Goal: Task Accomplishment & Management: Complete application form

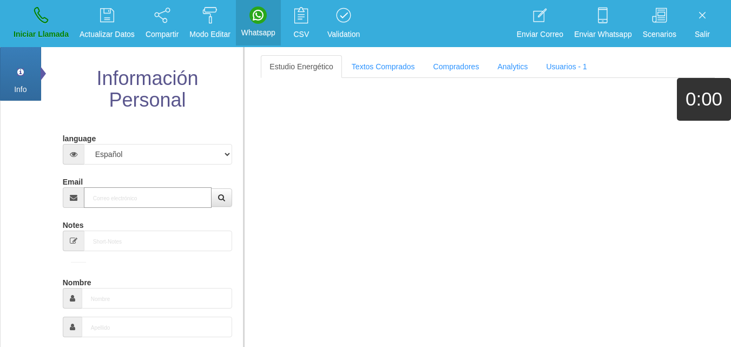
click at [105, 190] on input "Email" at bounding box center [148, 197] width 128 height 21
paste input "[EMAIL_ADDRESS][DOMAIN_NAME]"
type input "[EMAIL_ADDRESS][DOMAIN_NAME]"
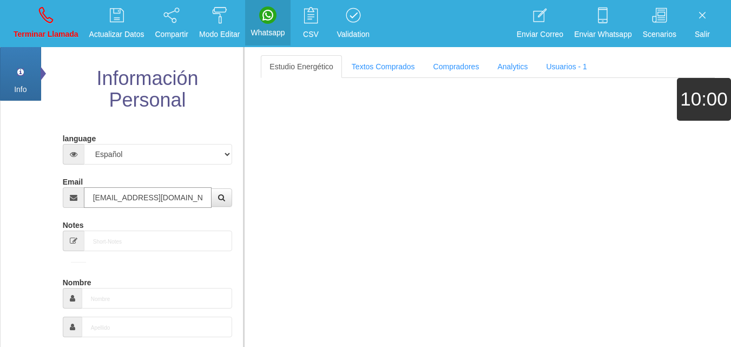
type input "[DATE]"
select select
type input "Comprador bajo"
type input "[PERSON_NAME]"
select select "2"
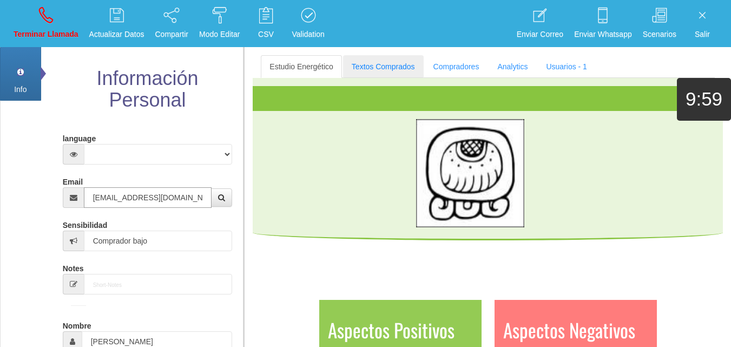
type input "[EMAIL_ADDRESS][DOMAIN_NAME]"
click at [382, 59] on link "Textos Comprados" at bounding box center [383, 66] width 81 height 23
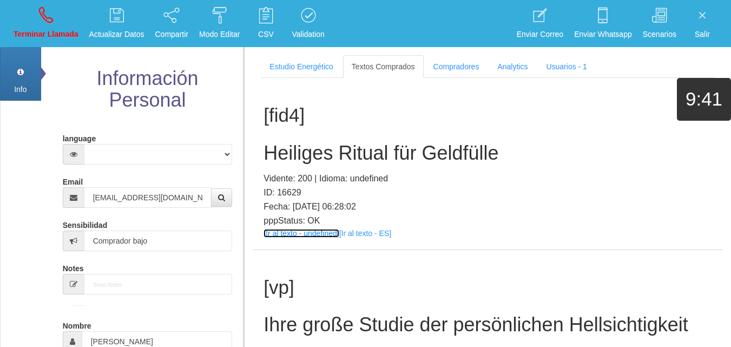
click at [280, 229] on link "[Ir al texto - undefined]" at bounding box center [300, 233] width 75 height 9
click at [304, 149] on h2 "Heiliges Ritual für Geldfülle" at bounding box center [487, 153] width 448 height 22
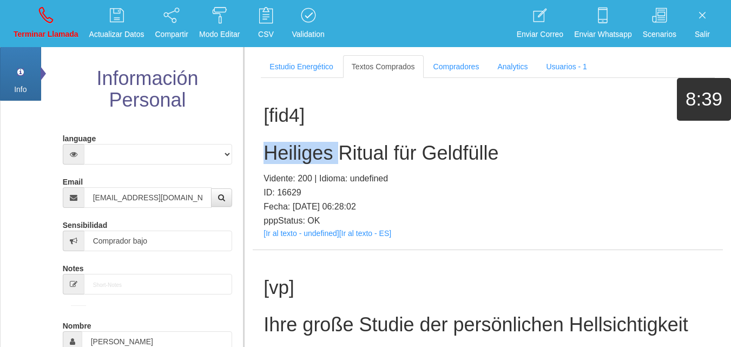
click at [304, 149] on h2 "Heiliges Ritual für Geldfülle" at bounding box center [487, 153] width 448 height 22
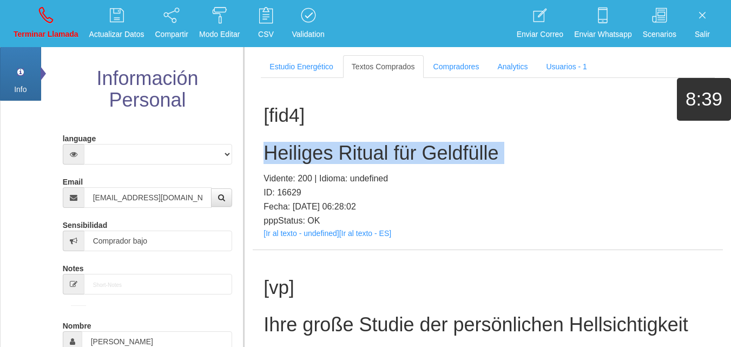
click at [304, 149] on h2 "Heiliges Ritual für Geldfülle" at bounding box center [487, 153] width 448 height 22
copy h2 "Heiliges Ritual für Geldfülle"
click at [50, 24] on link "Terminar Llamada" at bounding box center [46, 23] width 72 height 41
select select "0"
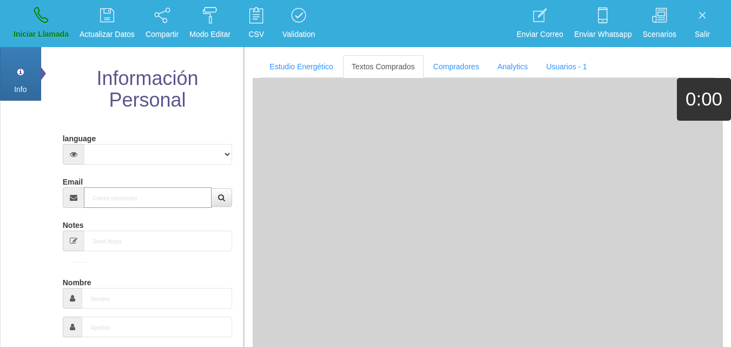
click at [118, 188] on input "Email" at bounding box center [148, 197] width 128 height 21
paste input "[EMAIL_ADDRESS][DOMAIN_NAME]"
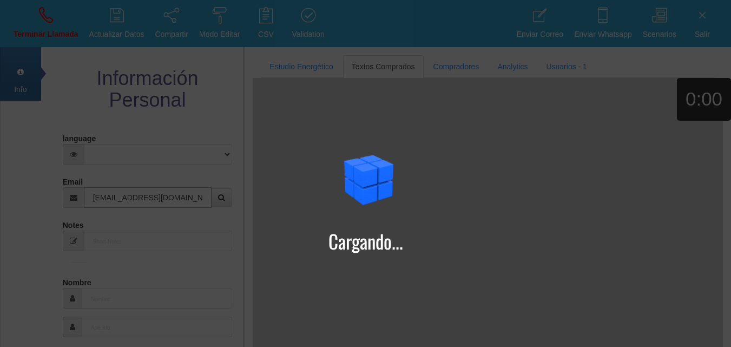
type input "[EMAIL_ADDRESS][DOMAIN_NAME]"
type input "[DATE]"
select select "4"
type input "Comprador simple"
type input "[PERSON_NAME]"
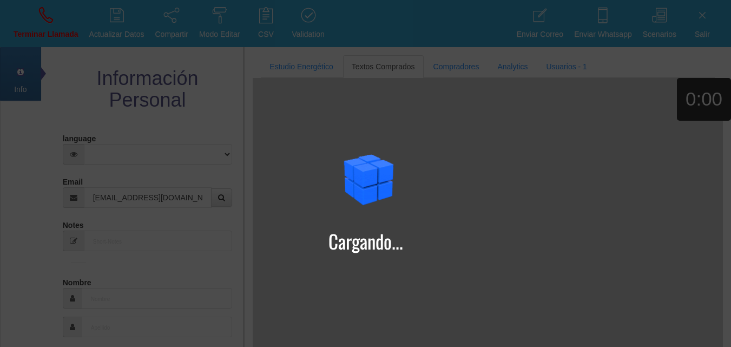
select select "2"
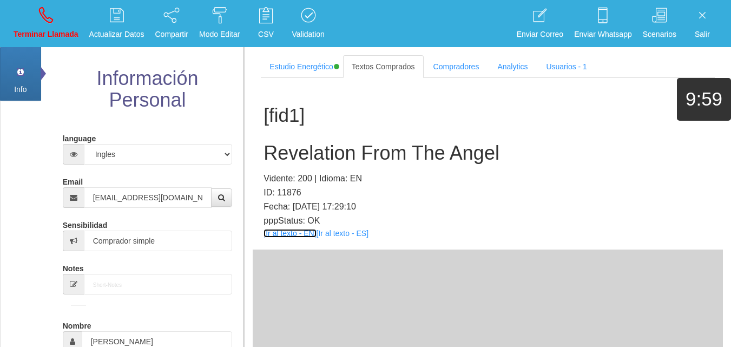
click at [288, 235] on link "[Ir al texto - EN]" at bounding box center [289, 233] width 52 height 9
click at [286, 149] on h2 "Revelation From The Angel" at bounding box center [487, 153] width 448 height 22
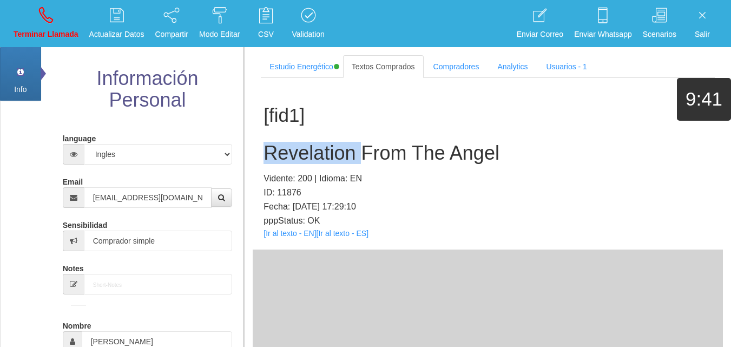
click at [286, 149] on h2 "Revelation From The Angel" at bounding box center [487, 153] width 448 height 22
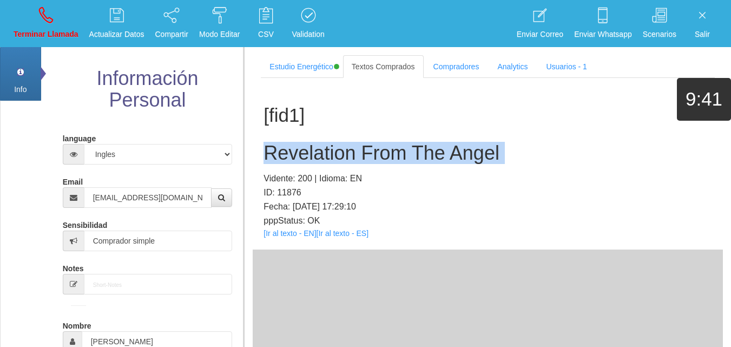
click at [286, 149] on h2 "Revelation From The Angel" at bounding box center [487, 153] width 448 height 22
copy h2 "Revelation From The Angel"
click at [32, 35] on p "Terminar Llamada" at bounding box center [46, 34] width 65 height 12
select select "0"
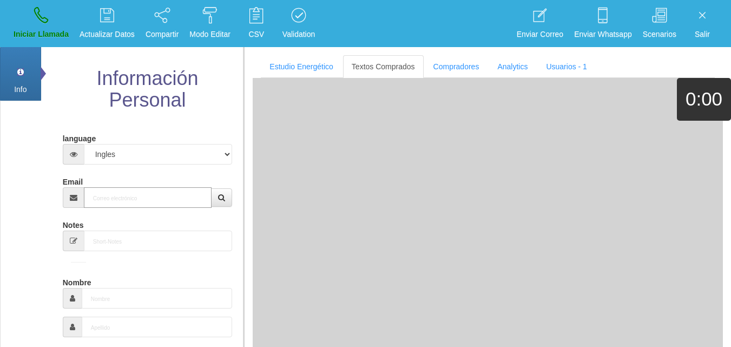
click at [111, 193] on input "Email" at bounding box center [148, 197] width 128 height 21
paste input "[EMAIL_ADDRESS][DOMAIN_NAME]"
type input "[EMAIL_ADDRESS][DOMAIN_NAME]"
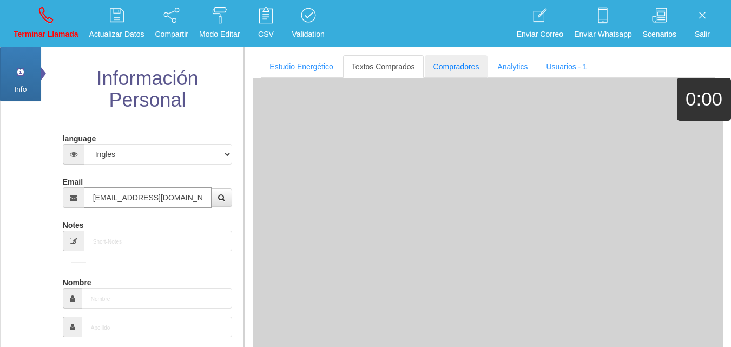
type input "17 Abr 1967"
type input "Comprador simple"
type input "[PERSON_NAME]"
select select "2"
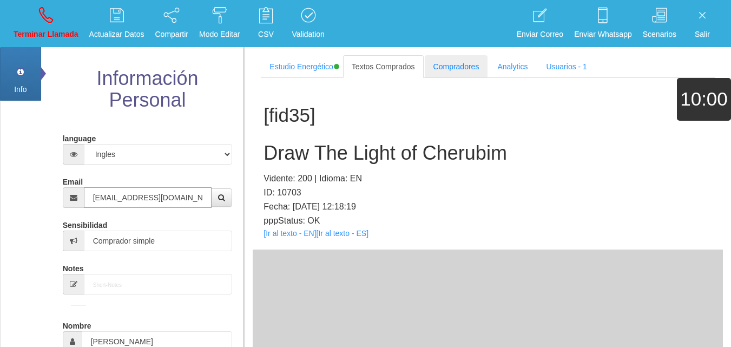
type input "[EMAIL_ADDRESS][DOMAIN_NAME]"
click at [291, 236] on link "[Ir al texto - EN]" at bounding box center [289, 233] width 52 height 9
click at [310, 147] on h2 "Draw The Light of Cherubim" at bounding box center [487, 153] width 448 height 22
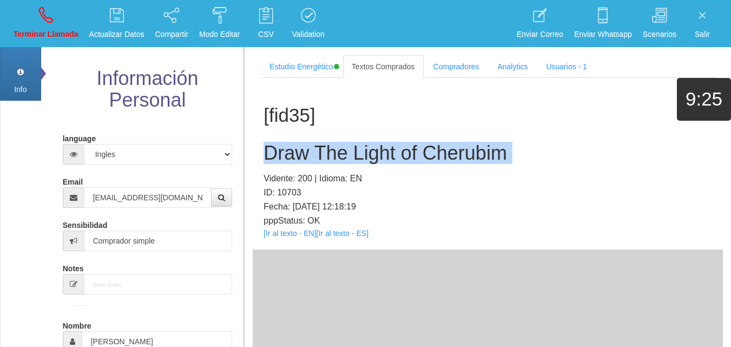
click at [310, 147] on h2 "Draw The Light of Cherubim" at bounding box center [487, 153] width 448 height 22
copy h2 "Draw The Light of Cherubim"
drag, startPoint x: 35, startPoint y: 23, endPoint x: 37, endPoint y: 29, distance: 5.8
click at [35, 24] on link "Terminar Llamada" at bounding box center [46, 23] width 72 height 41
select select "0"
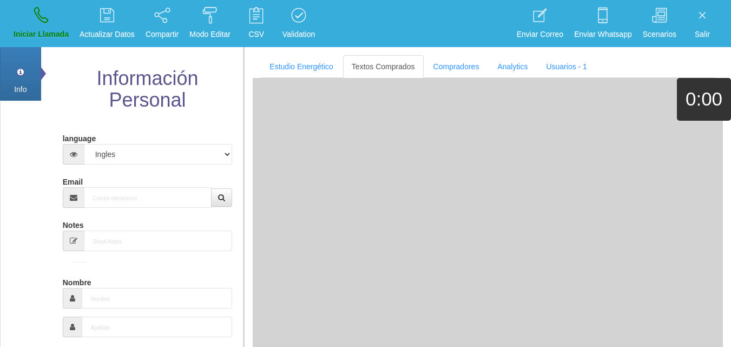
click at [108, 178] on div "Email" at bounding box center [148, 190] width 170 height 35
click at [113, 190] on input "Email" at bounding box center [148, 197] width 128 height 21
paste input "[EMAIL_ADDRESS][DOMAIN_NAME]"
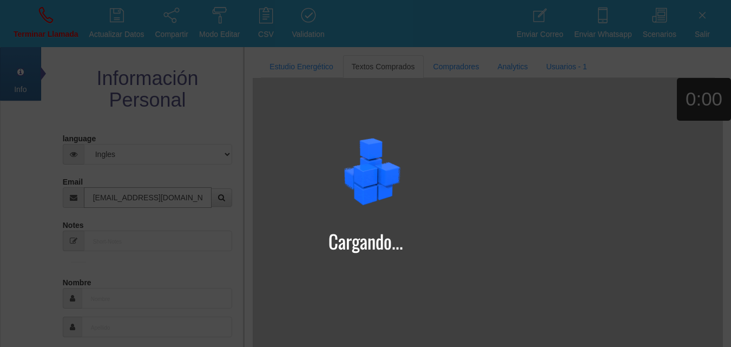
type input "[EMAIL_ADDRESS][DOMAIN_NAME]"
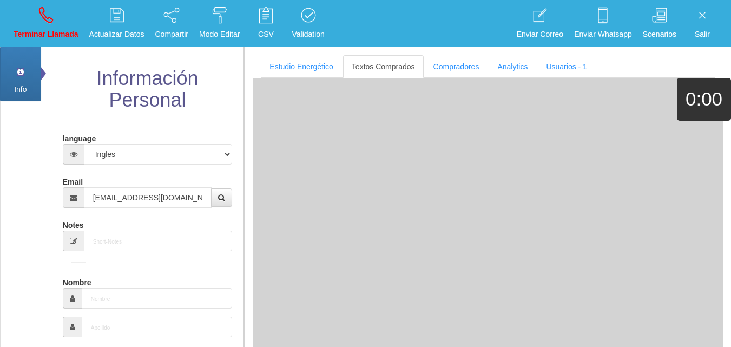
type input "[DATE]"
type input "Comprador bajo"
type input "Wiggo"
select select "2"
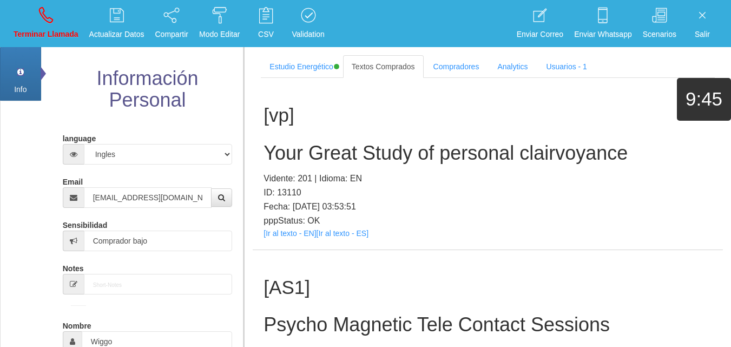
scroll to position [205, 0]
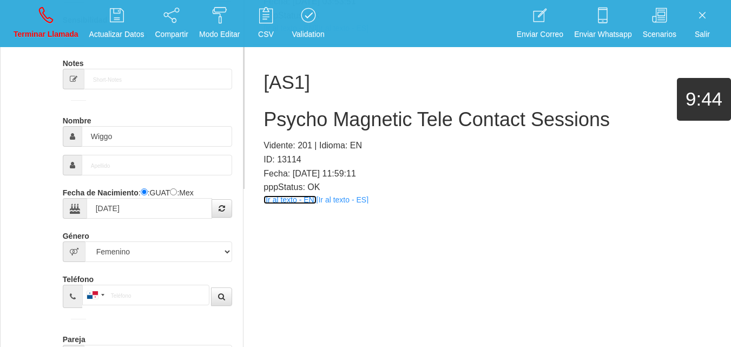
click at [299, 196] on link "[Ir al texto - EN]" at bounding box center [289, 199] width 52 height 9
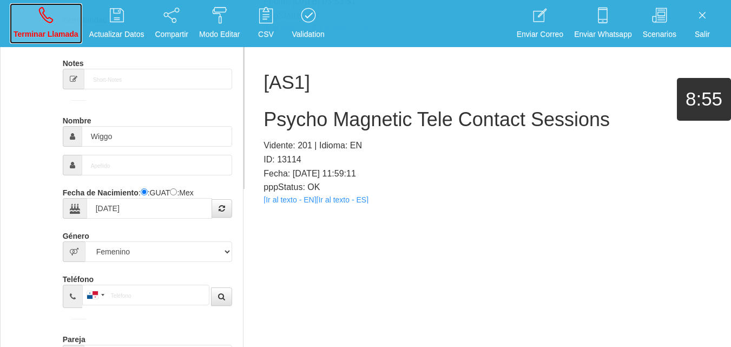
drag, startPoint x: 67, startPoint y: 16, endPoint x: 87, endPoint y: 47, distance: 36.9
click at [67, 17] on link "Terminar Llamada" at bounding box center [46, 23] width 72 height 41
select select "0"
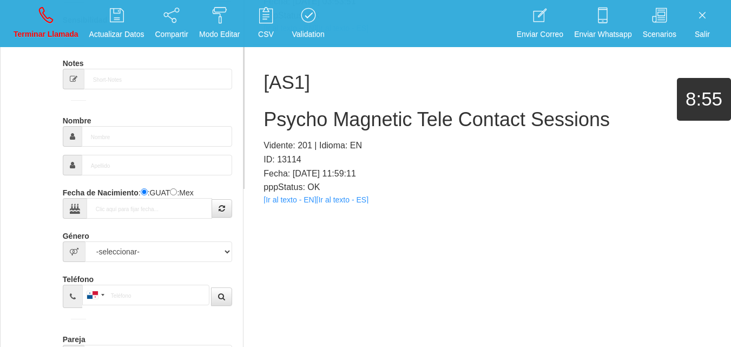
scroll to position [0, 0]
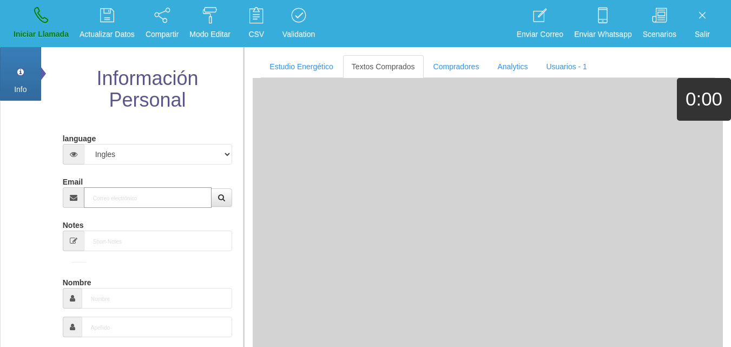
click at [141, 197] on input "Email" at bounding box center [148, 197] width 128 height 21
paste input "[EMAIL_ADDRESS][DOMAIN_NAME]"
type input "[EMAIL_ADDRESS][DOMAIN_NAME]"
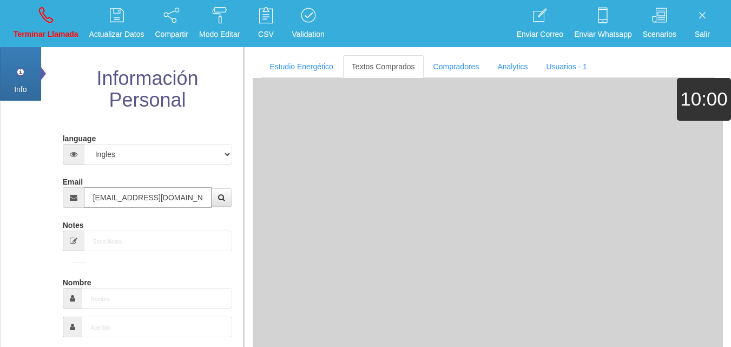
type input "31 Ago 1944"
type input "Comprador simple"
type input "[PERSON_NAME]"
select select "2"
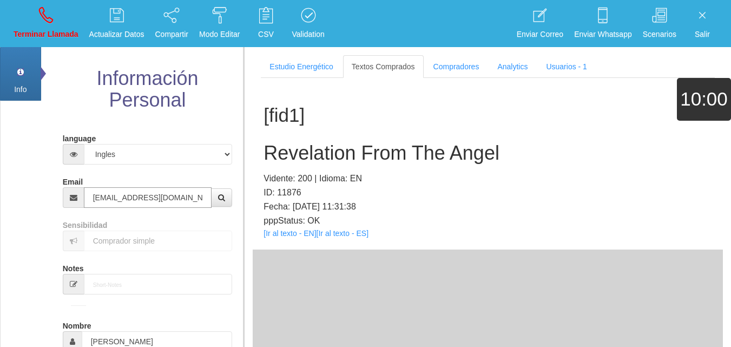
type input "[EMAIL_ADDRESS][DOMAIN_NAME]"
click at [281, 229] on link "[Ir al texto - EN]" at bounding box center [289, 233] width 52 height 9
click at [335, 153] on h2 "Revelation From The Angel" at bounding box center [487, 153] width 448 height 22
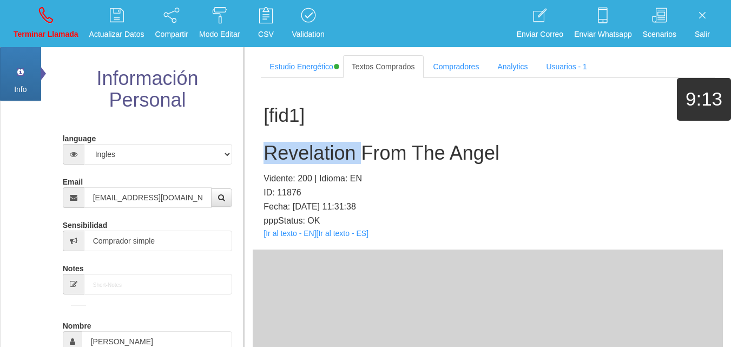
click at [335, 153] on h2 "Revelation From The Angel" at bounding box center [487, 153] width 448 height 22
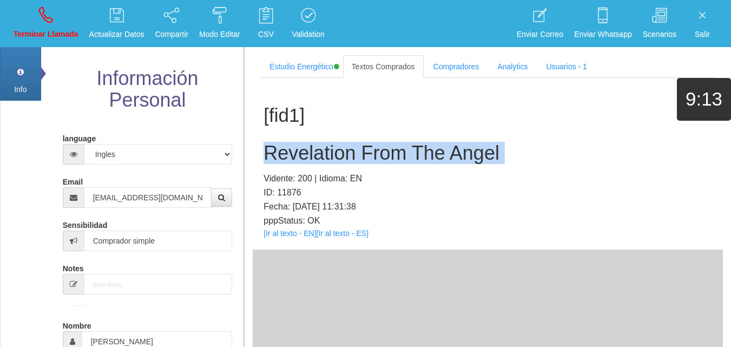
click at [335, 153] on h2 "Revelation From The Angel" at bounding box center [487, 153] width 448 height 22
copy h2 "Revelation From The Angel"
drag, startPoint x: 48, startPoint y: 16, endPoint x: 41, endPoint y: 25, distance: 12.0
click at [47, 16] on icon at bounding box center [46, 14] width 14 height 17
select select "0"
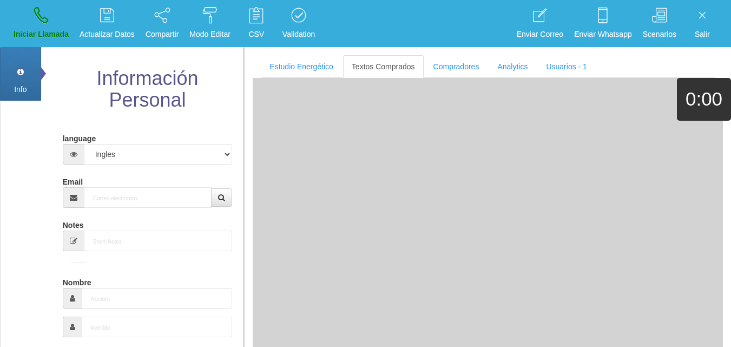
click at [108, 185] on div "Email" at bounding box center [148, 190] width 170 height 35
click at [109, 185] on div "Email" at bounding box center [148, 190] width 170 height 35
click at [111, 189] on input "Email" at bounding box center [148, 197] width 128 height 21
paste input "[EMAIL_ADDRESS][DOMAIN_NAME]"
type input "[EMAIL_ADDRESS][DOMAIN_NAME]"
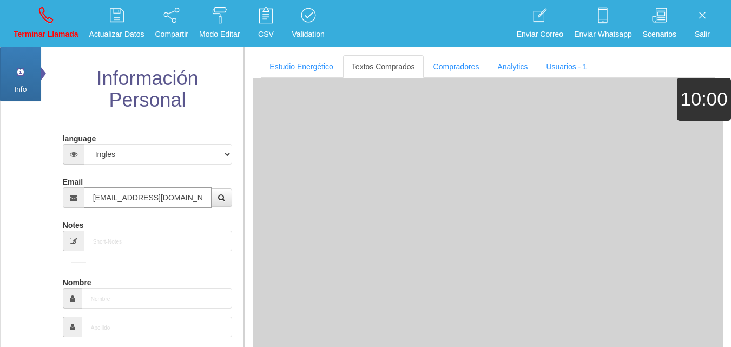
type input "[DATE]"
type input "Excelente Comprador"
type input "[PERSON_NAME]"
select select "2"
type input "[PHONE_NUMBER]"
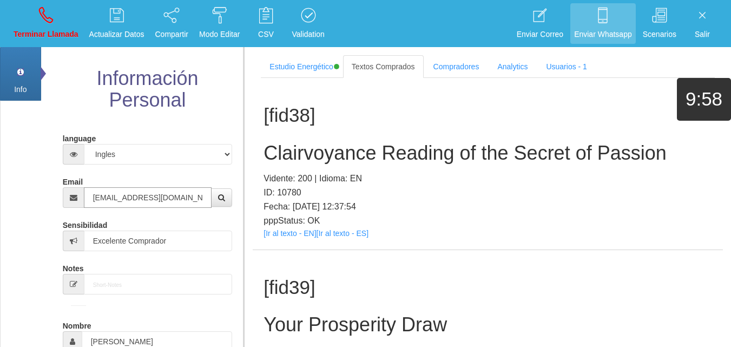
type input "[EMAIL_ADDRESS][DOMAIN_NAME]"
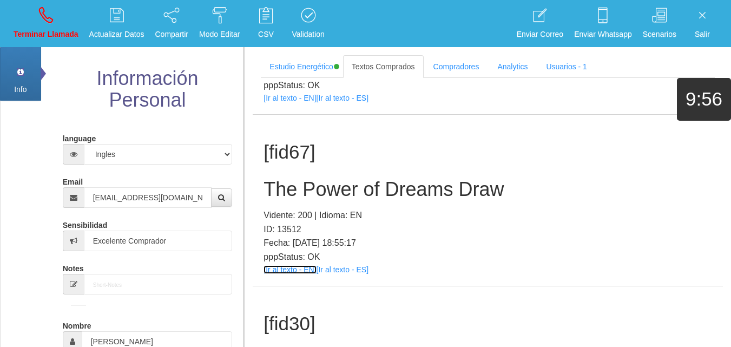
click at [271, 269] on link "[Ir al texto - EN]" at bounding box center [289, 269] width 52 height 9
drag, startPoint x: 107, startPoint y: 196, endPoint x: 102, endPoint y: 195, distance: 5.5
click at [102, 195] on input "[EMAIL_ADDRESS][DOMAIN_NAME]" at bounding box center [148, 197] width 128 height 21
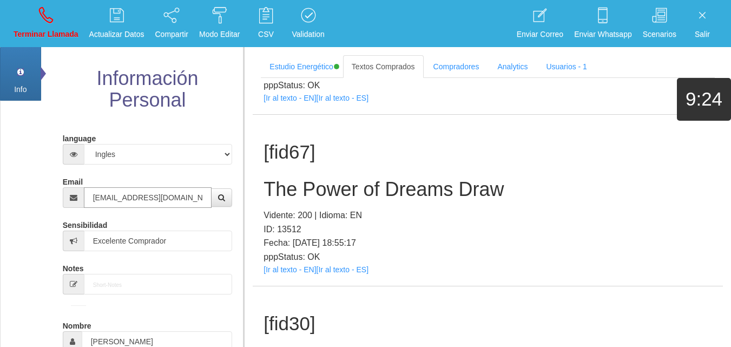
click at [102, 195] on input "[EMAIL_ADDRESS][DOMAIN_NAME]" at bounding box center [148, 197] width 128 height 21
click at [293, 179] on h2 "The Power of Dreams Draw" at bounding box center [487, 189] width 448 height 22
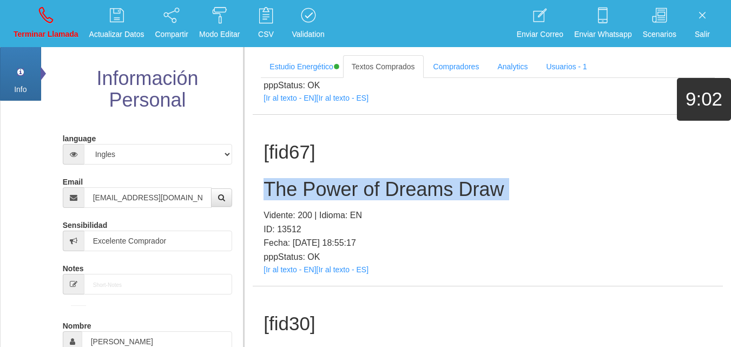
click at [293, 180] on h2 "The Power of Dreams Draw" at bounding box center [487, 189] width 448 height 22
copy h2 "The Power of Dreams Draw"
click at [32, 28] on p "Terminar Llamada" at bounding box center [46, 34] width 65 height 12
select select "0"
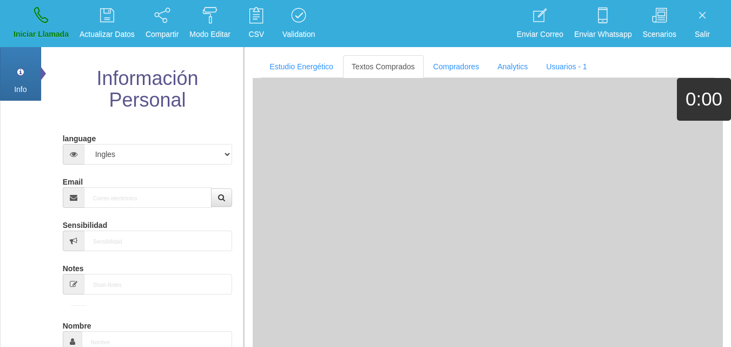
scroll to position [0, 0]
click at [153, 186] on div "Email" at bounding box center [148, 190] width 170 height 35
click at [151, 191] on input "Email" at bounding box center [148, 197] width 128 height 21
paste input "[EMAIL_ADDRESS][DOMAIN_NAME]"
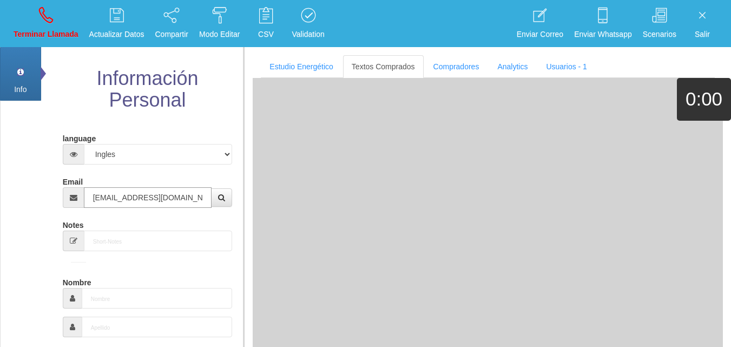
type input "[EMAIL_ADDRESS][DOMAIN_NAME]"
type input "[DATE]"
type input "Comprador bajo"
type input "[PERSON_NAME]"
select select "1"
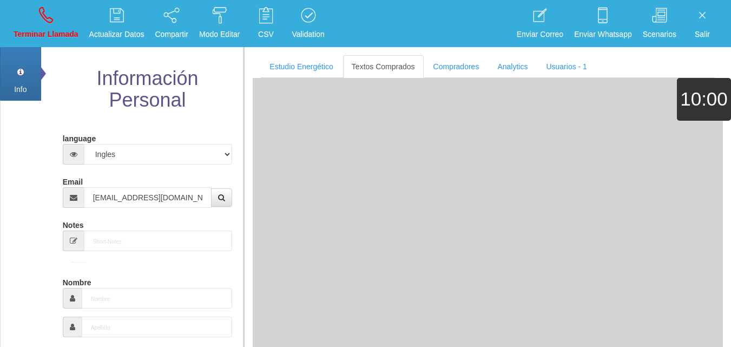
type input "[PHONE_NUMBER]"
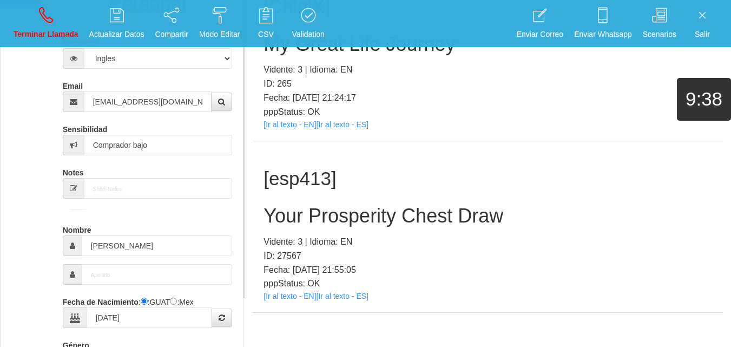
scroll to position [108, 0]
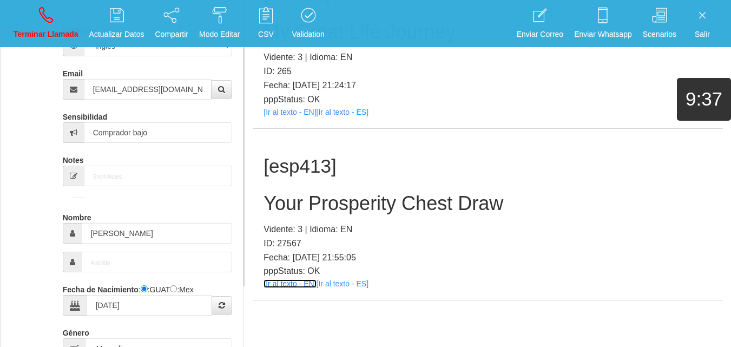
click at [293, 282] on link "[Ir al texto - EN]" at bounding box center [289, 283] width 52 height 9
click at [325, 208] on h2 "Your Prosperity Chest Draw" at bounding box center [487, 204] width 448 height 22
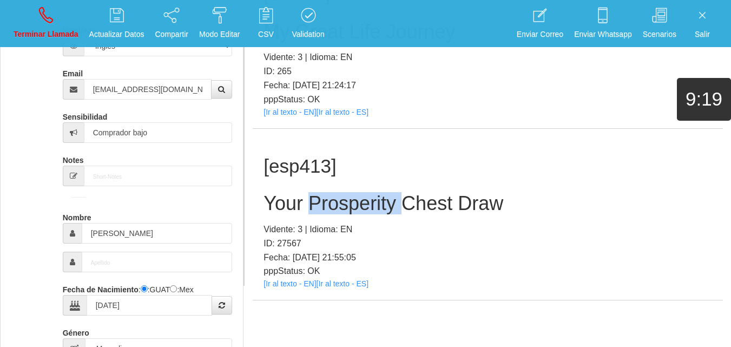
click at [325, 208] on h2 "Your Prosperity Chest Draw" at bounding box center [487, 204] width 448 height 22
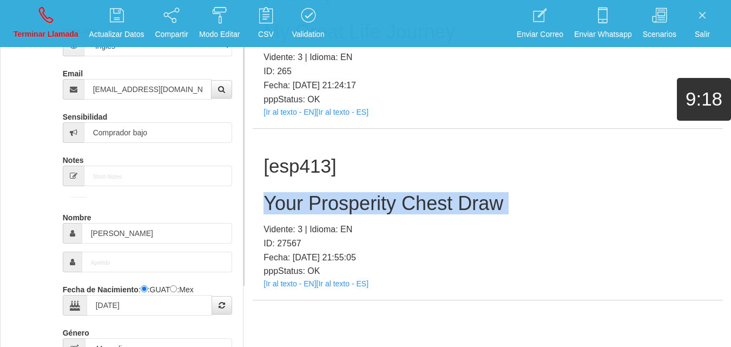
click at [325, 208] on h2 "Your Prosperity Chest Draw" at bounding box center [487, 204] width 448 height 22
copy h2 "Your Prosperity Chest Draw"
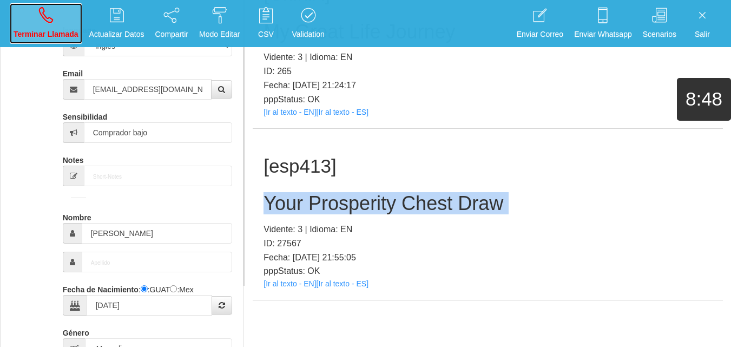
click at [44, 17] on icon at bounding box center [46, 14] width 14 height 17
select select "0"
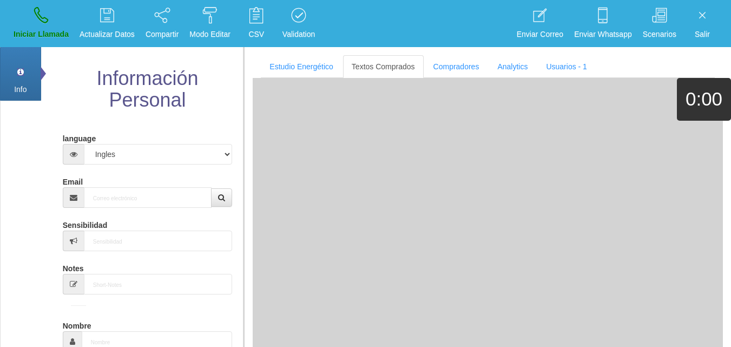
scroll to position [0, 0]
click at [80, 185] on label "Email" at bounding box center [73, 180] width 20 height 15
click at [84, 187] on input "Email" at bounding box center [148, 197] width 128 height 21
click at [122, 178] on div "Email" at bounding box center [148, 190] width 170 height 35
click at [126, 190] on input "Email" at bounding box center [148, 197] width 128 height 21
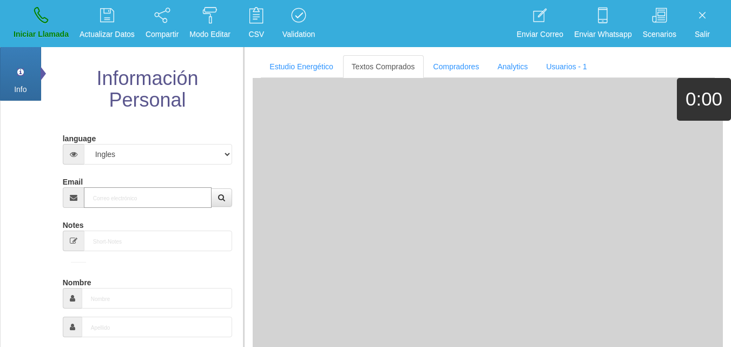
paste input "[EMAIL_ADDRESS][DOMAIN_NAME]"
type input "[EMAIL_ADDRESS][DOMAIN_NAME]"
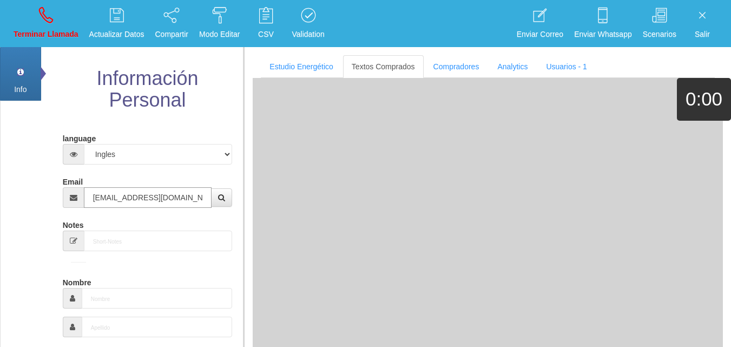
type input "[DATE]"
type input "Comprador bajo"
type input "[PERSON_NAME]"
select select "1"
type input "[PHONE_NUMBER]"
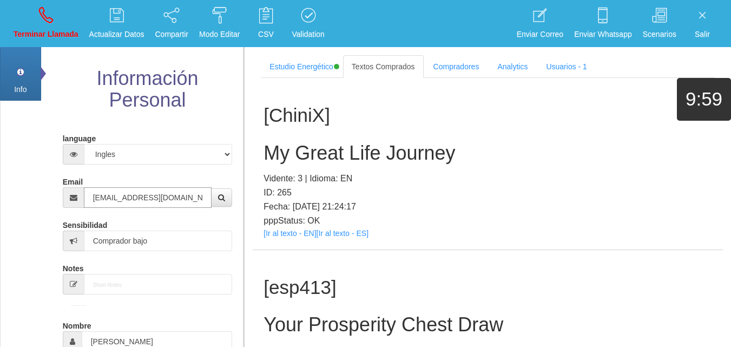
type input "[EMAIL_ADDRESS][DOMAIN_NAME]"
click at [282, 229] on link "[Ir al texto - EN]" at bounding box center [289, 233] width 52 height 9
click at [303, 154] on h2 "My Great Life Journey" at bounding box center [487, 153] width 448 height 22
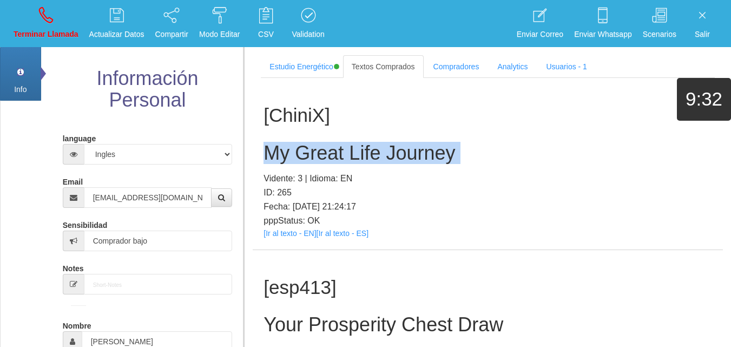
click at [303, 154] on h2 "My Great Life Journey" at bounding box center [487, 153] width 448 height 22
copy h2 "My Great Life Journey"
click at [38, 24] on link "Terminar Llamada" at bounding box center [46, 23] width 72 height 41
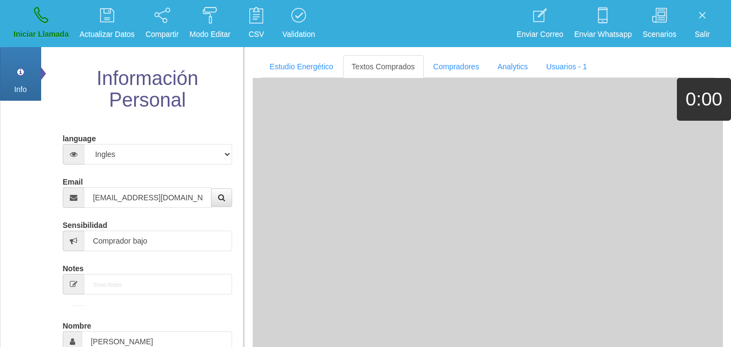
select select "0"
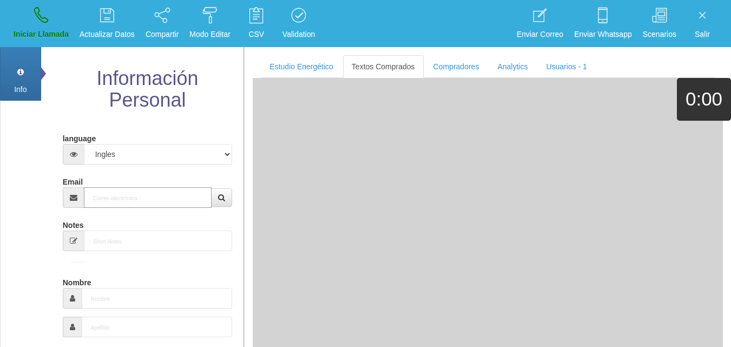
click at [124, 199] on input "Email" at bounding box center [148, 197] width 128 height 21
paste input "[EMAIL_ADDRESS][DOMAIN_NAME]"
type input "[EMAIL_ADDRESS][DOMAIN_NAME]"
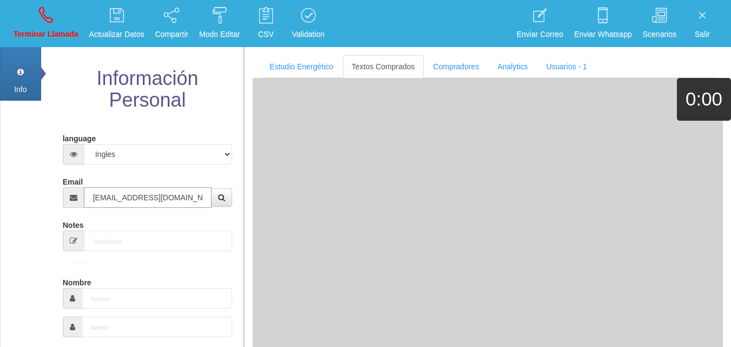
type input "25 Dic 1957"
select select "1"
type input "Comprador bajo"
type input "[PERSON_NAME]"
select select "2"
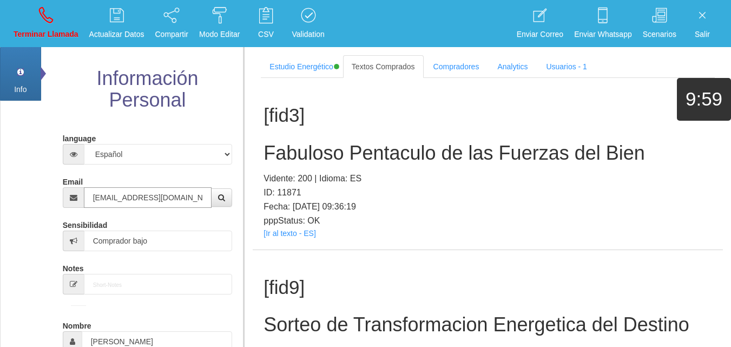
type input "[EMAIL_ADDRESS][DOMAIN_NAME]"
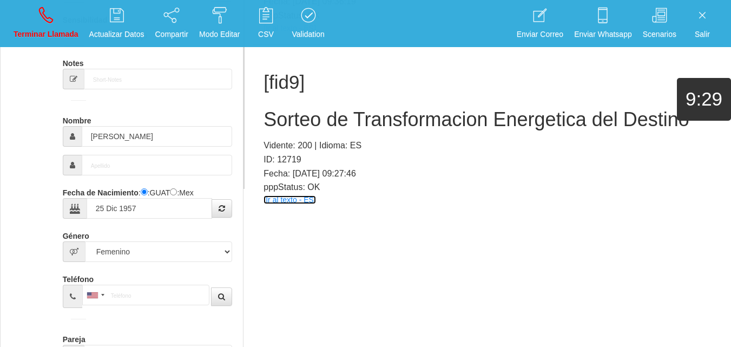
click at [306, 198] on link "[Ir al texto - ES]" at bounding box center [289, 199] width 52 height 9
click at [322, 125] on h2 "Sorteo de Transformacion Energetica del Destino" at bounding box center [487, 120] width 448 height 22
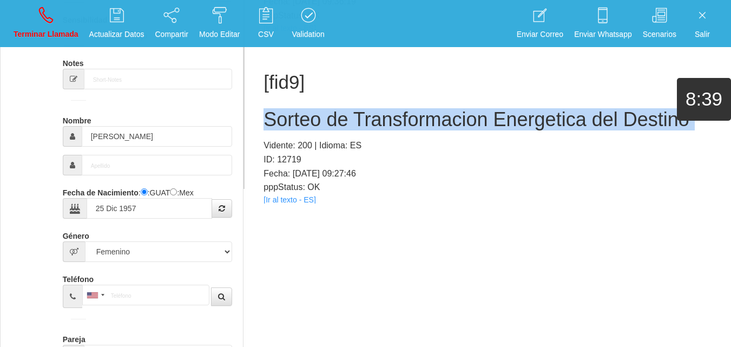
click at [322, 125] on h2 "Sorteo de Transformacion Energetica del Destino" at bounding box center [487, 120] width 448 height 22
copy h2 "Sorteo de Transformacion Energetica del Destino"
click at [62, 37] on p "Terminar Llamada" at bounding box center [46, 34] width 65 height 12
select select "0"
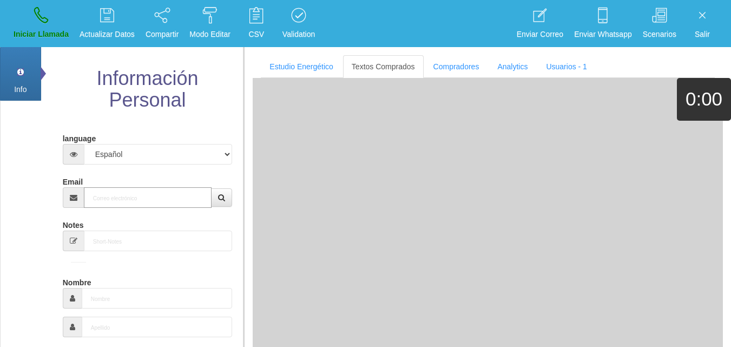
drag, startPoint x: 122, startPoint y: 199, endPoint x: 127, endPoint y: 200, distance: 5.4
click at [123, 199] on input "Email" at bounding box center [148, 197] width 128 height 21
paste input "[EMAIL_ADDRESS][DOMAIN_NAME]"
type input "[EMAIL_ADDRESS][DOMAIN_NAME]"
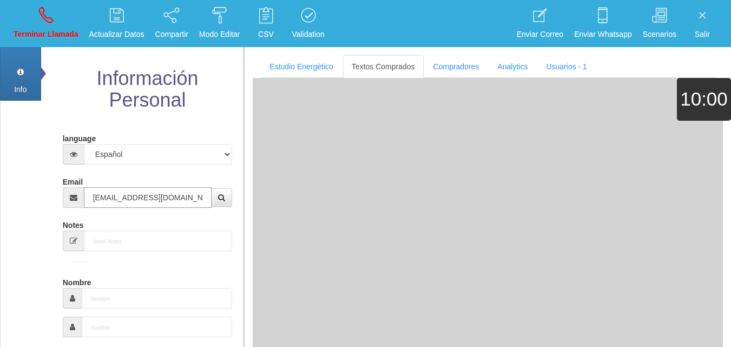
type input "[DATE]"
select select "4"
type input "Comprador simple"
type input "[PERSON_NAME]"
select select "2"
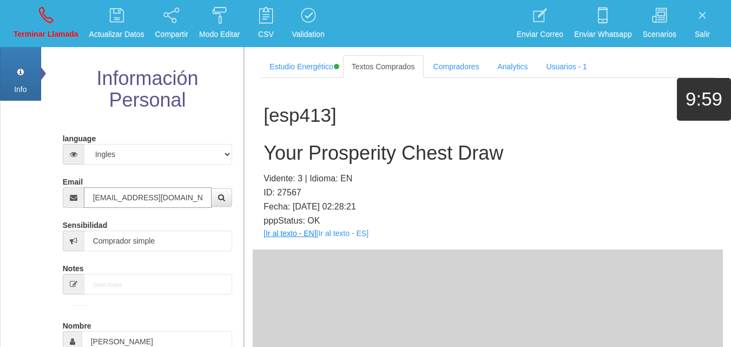
type input "[EMAIL_ADDRESS][DOMAIN_NAME]"
click at [293, 236] on link "[Ir al texto - EN]" at bounding box center [289, 233] width 52 height 9
click at [343, 157] on h2 "Your Prosperity Chest Draw" at bounding box center [487, 153] width 448 height 22
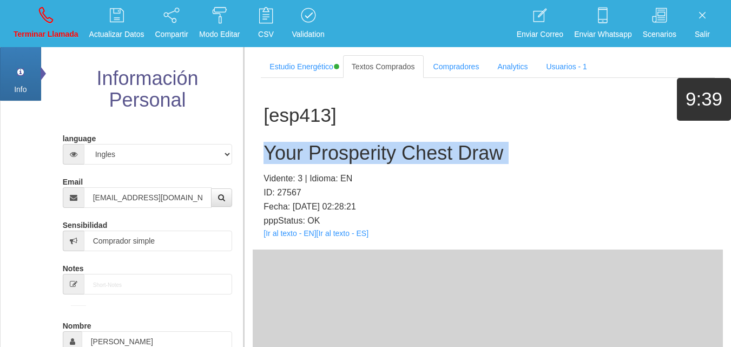
click at [343, 157] on h2 "Your Prosperity Chest Draw" at bounding box center [487, 153] width 448 height 22
copy h2 "Your Prosperity Chest Draw"
click at [62, 11] on link "Terminar Llamada" at bounding box center [46, 23] width 72 height 41
select select "0"
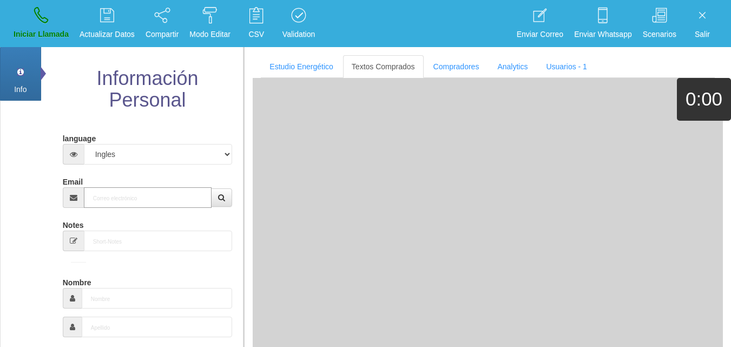
click at [108, 194] on input "Email" at bounding box center [148, 197] width 128 height 21
paste input "[EMAIL_ADDRESS][DOMAIN_NAME]"
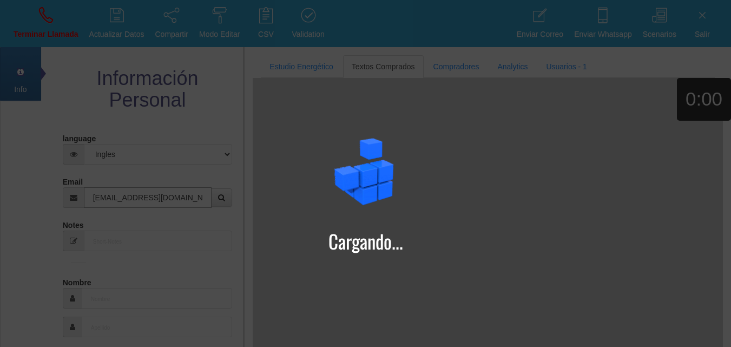
type input "[EMAIL_ADDRESS][DOMAIN_NAME]"
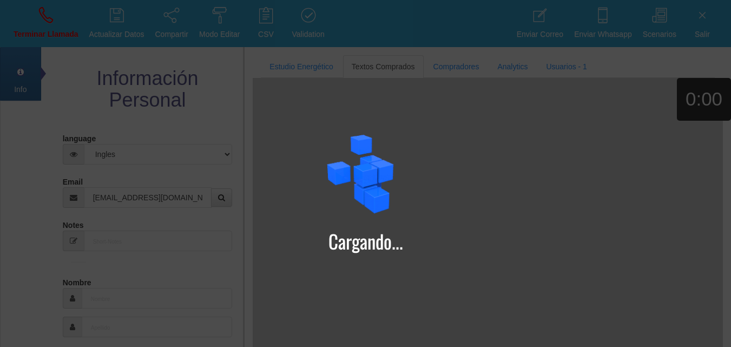
type input "10 Ago 1974"
type input "[PERSON_NAME]+[PERSON_NAME]"
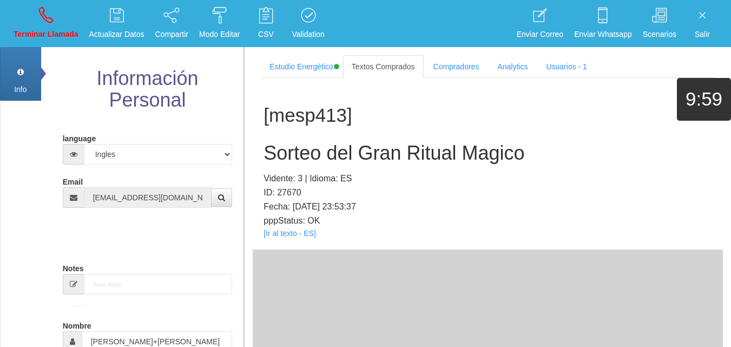
select select "1"
type input "Comprador simple"
select select "2"
click at [279, 233] on link "[Ir al texto - ES]" at bounding box center [289, 233] width 52 height 9
click at [293, 147] on h2 "Sorteo del Gran Ritual Magico" at bounding box center [487, 153] width 448 height 22
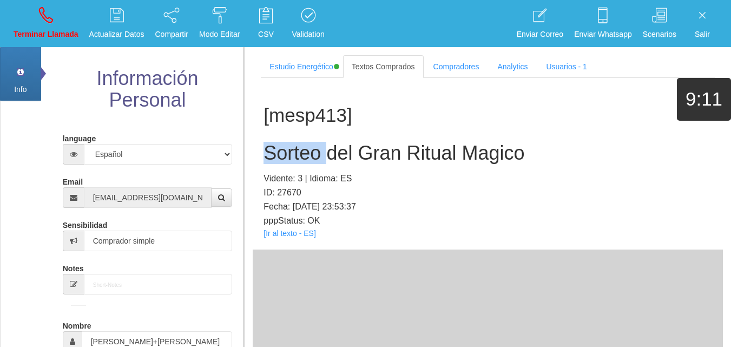
click at [293, 147] on h2 "Sorteo del Gran Ritual Magico" at bounding box center [487, 153] width 448 height 22
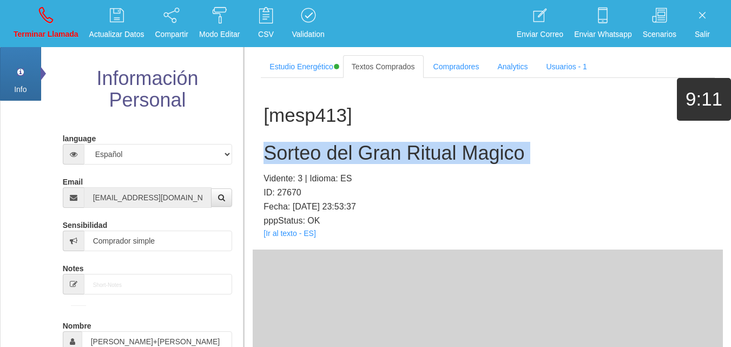
click at [293, 147] on h2 "Sorteo del Gran Ritual Magico" at bounding box center [487, 153] width 448 height 22
copy h2 "Sorteo del Gran Ritual Magico"
click at [49, 24] on link "Terminar Llamada" at bounding box center [46, 23] width 72 height 41
select select "0"
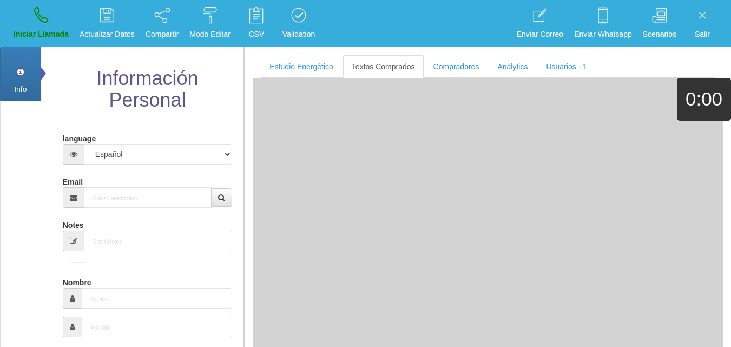
click at [121, 182] on div "Email" at bounding box center [148, 190] width 170 height 35
paste input "[EMAIL_ADDRESS][DOMAIN_NAME]"
click at [124, 193] on input "[EMAIL_ADDRESS][DOMAIN_NAME]" at bounding box center [148, 197] width 128 height 21
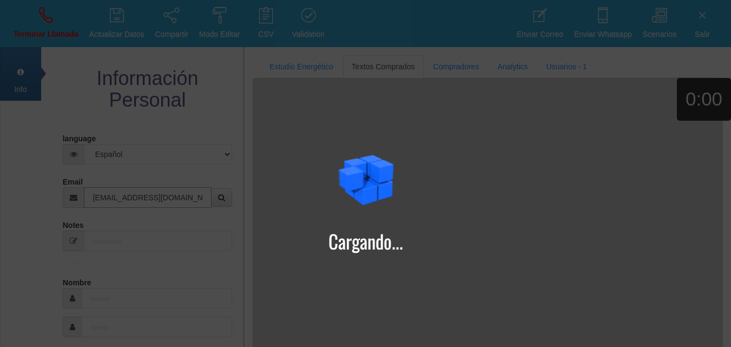
type input "[EMAIL_ADDRESS][DOMAIN_NAME]"
type input "21 Ene 1967"
type input "[PERSON_NAME]+[PERSON_NAME]+da+[PERSON_NAME]+[PERSON_NAME]"
select select "2"
type input "Comprador bajo"
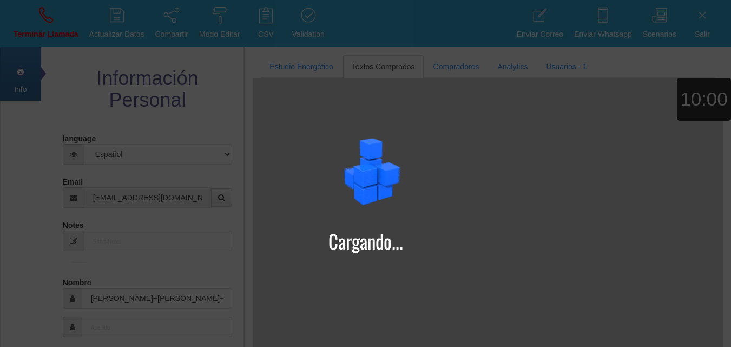
select select "2"
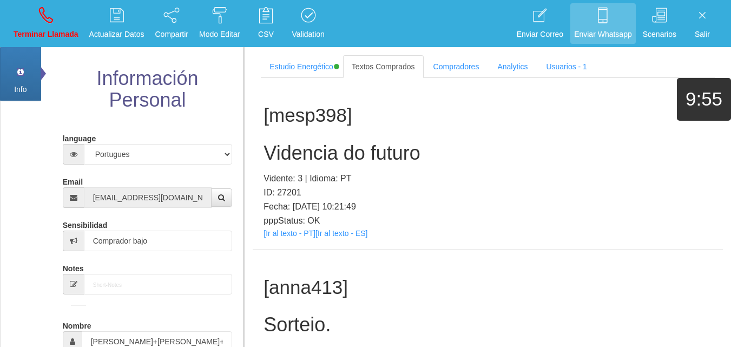
scroll to position [205, 0]
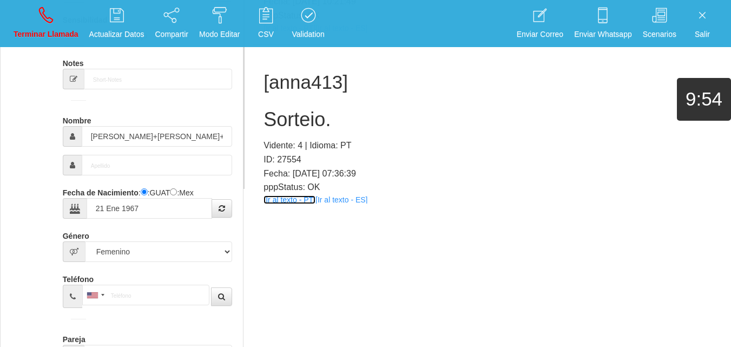
click at [280, 196] on link "[Ir al texto - PT]" at bounding box center [289, 199] width 52 height 9
click at [298, 125] on h2 "Sorteio." at bounding box center [487, 120] width 448 height 22
